Goal: Task Accomplishment & Management: Manage account settings

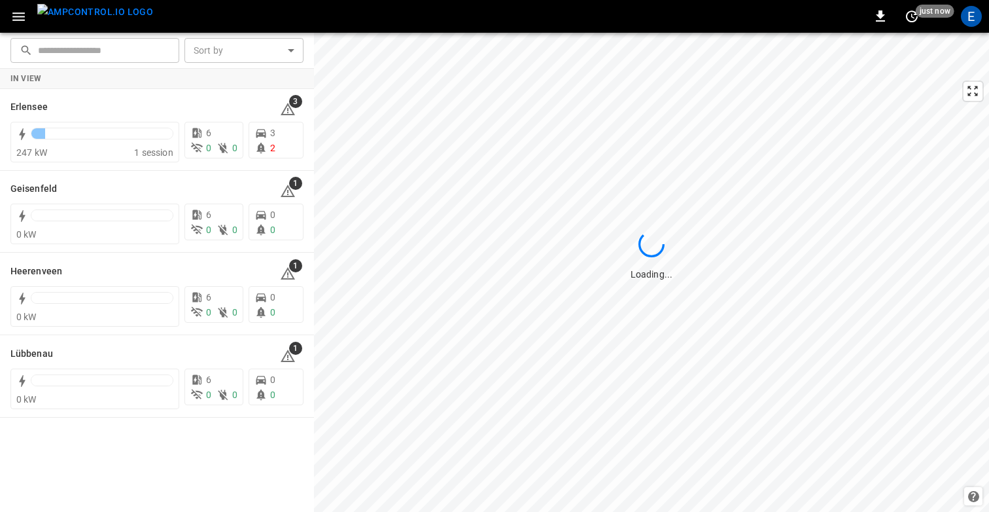
click at [18, 26] on button "button" at bounding box center [18, 17] width 27 height 24
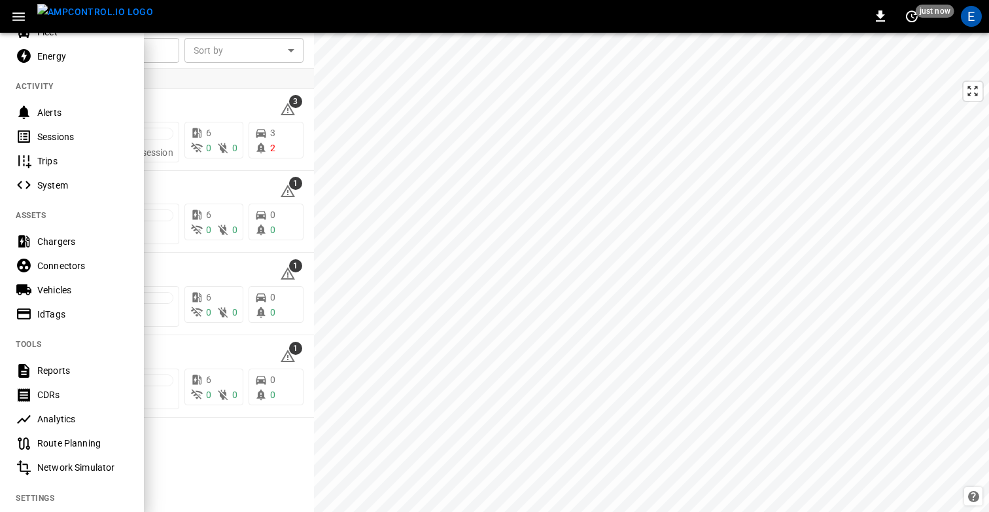
scroll to position [260, 0]
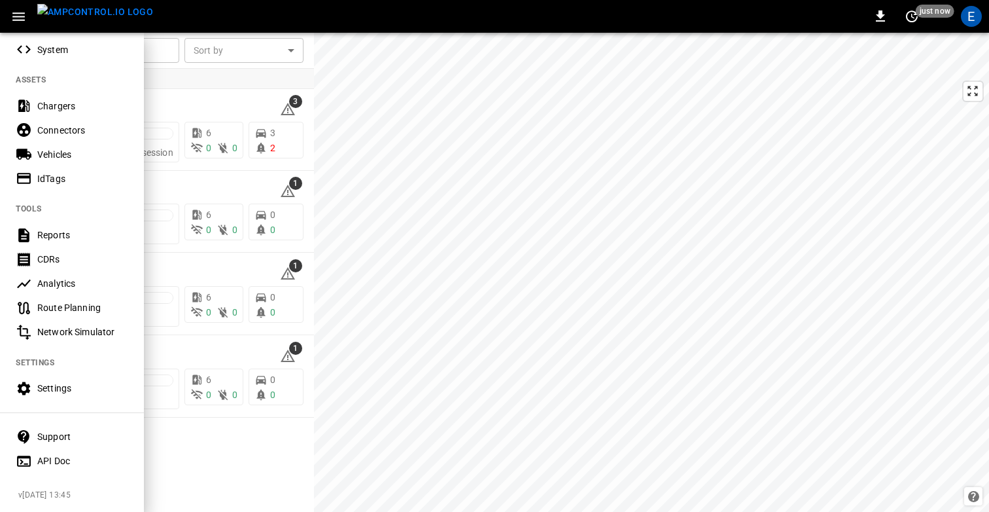
click at [65, 386] on div "Settings" at bounding box center [82, 387] width 91 height 13
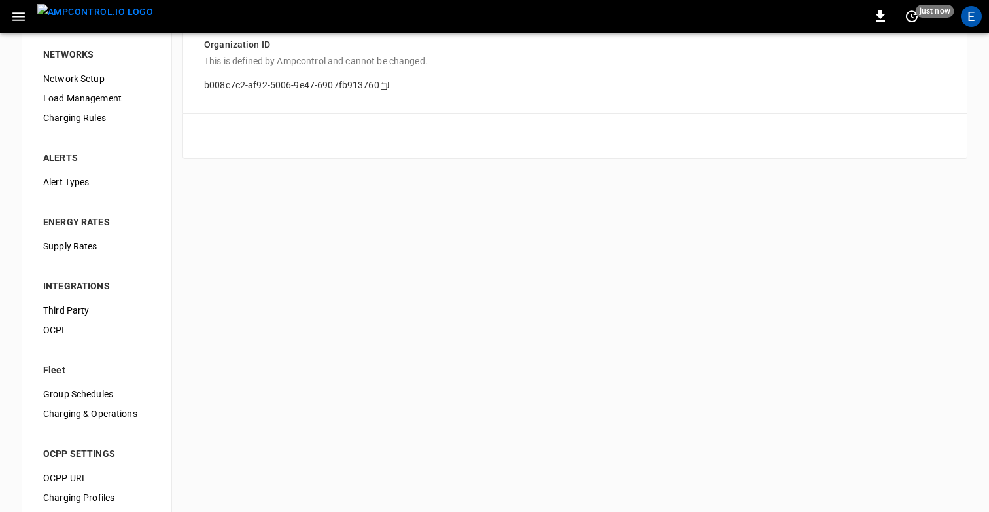
scroll to position [120, 0]
click at [87, 244] on span "Supply Rates" at bounding box center [96, 245] width 107 height 14
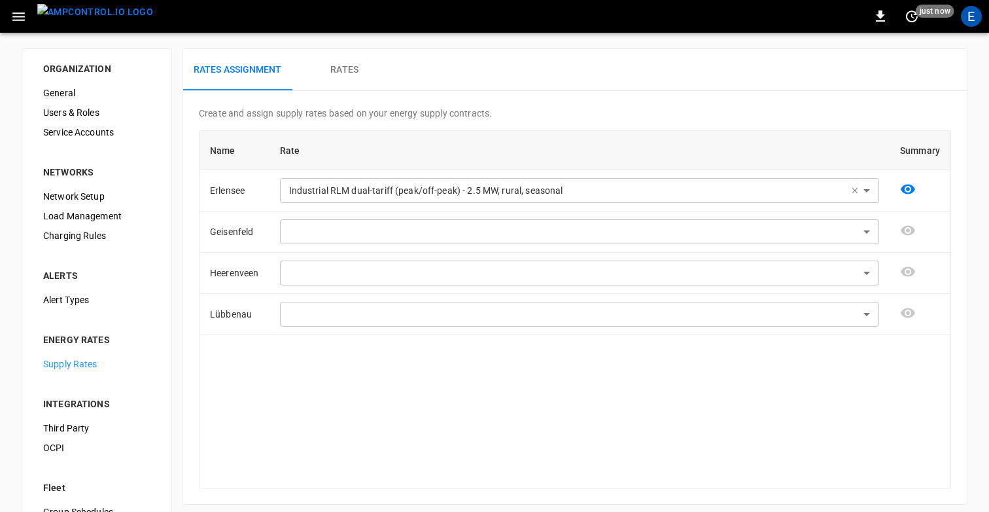
click at [99, 11] on img "menu" at bounding box center [95, 12] width 116 height 16
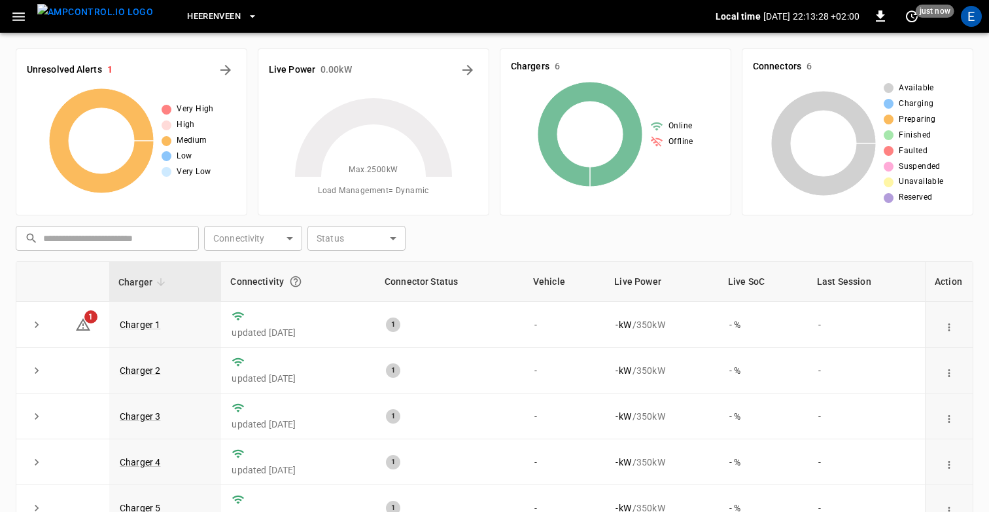
click at [527, 239] on div "​ ​ Connectivity ​ Connectivity Status ​ Status" at bounding box center [491, 236] width 963 height 30
